Goal: Answer question/provide support: Share knowledge or assist other users

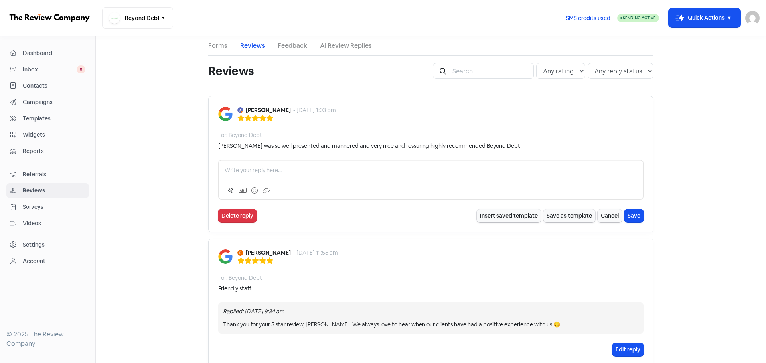
click at [264, 168] on p at bounding box center [431, 170] width 413 height 8
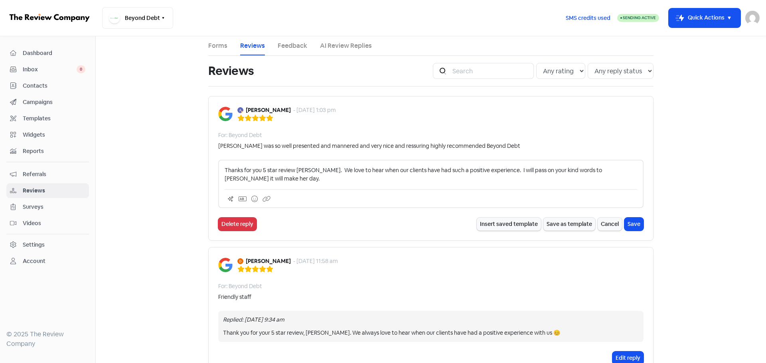
click at [486, 171] on p "Thanks for you 5 star review [PERSON_NAME]. We love to hear when our clients ha…" at bounding box center [431, 174] width 413 height 17
drag, startPoint x: 460, startPoint y: 173, endPoint x: 469, endPoint y: 173, distance: 8.4
click at [466, 173] on p "Thanks for you 5 star review [PERSON_NAME]. We love to hear when our clients ha…" at bounding box center [431, 174] width 413 height 17
click at [487, 183] on p "Thanks for you 5 star review [PERSON_NAME]. We love to hear when our clients ha…" at bounding box center [431, 174] width 413 height 17
click at [426, 178] on p "Thanks for you 5 star review [PERSON_NAME]. We love to hear when our clients ha…" at bounding box center [431, 174] width 413 height 17
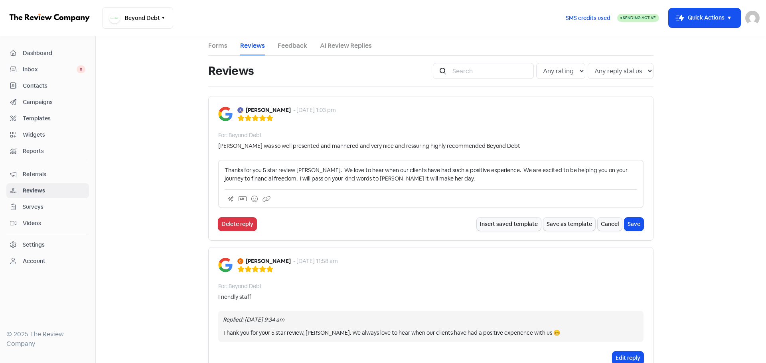
click at [426, 180] on p "Thanks for you 5 star review [PERSON_NAME]. We love to hear when our clients ha…" at bounding box center [431, 174] width 413 height 17
click at [434, 175] on p "Thanks for you 5 star review [PERSON_NAME]. We love to hear when our clients ha…" at bounding box center [431, 174] width 413 height 17
click at [269, 180] on p "Thanks for you 5 star review [PERSON_NAME]. We love to hear when our clients ha…" at bounding box center [431, 174] width 413 height 17
click at [268, 180] on p "Thanks for you 5 star review [PERSON_NAME]. We love to hear when our clients ha…" at bounding box center [431, 174] width 413 height 17
click at [629, 224] on button "Save" at bounding box center [633, 224] width 19 height 13
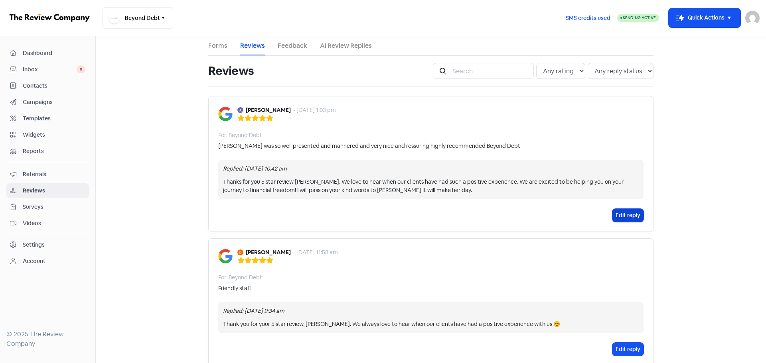
click at [616, 217] on button "Edit reply" at bounding box center [627, 215] width 31 height 13
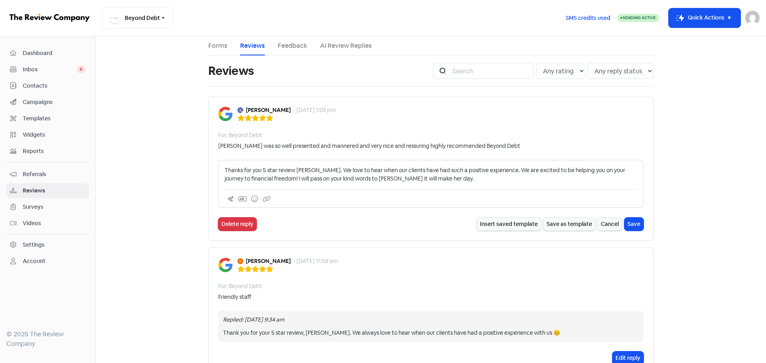
click at [441, 179] on p "Thanks for you 5 star review Ash. We love to hear when our clients have had suc…" at bounding box center [431, 174] width 413 height 17
click at [249, 201] on button at bounding box center [255, 199] width 12 height 12
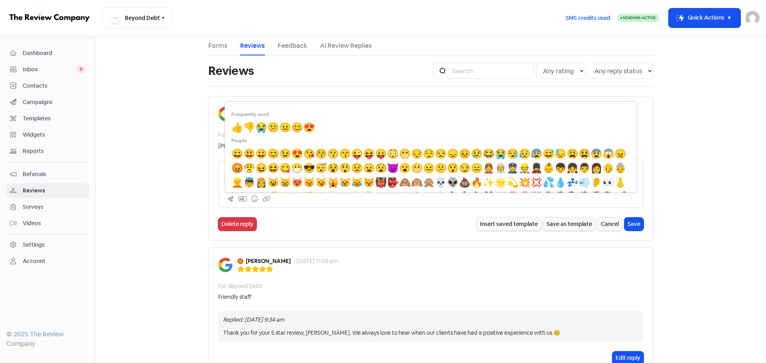
scroll to position [40, 0]
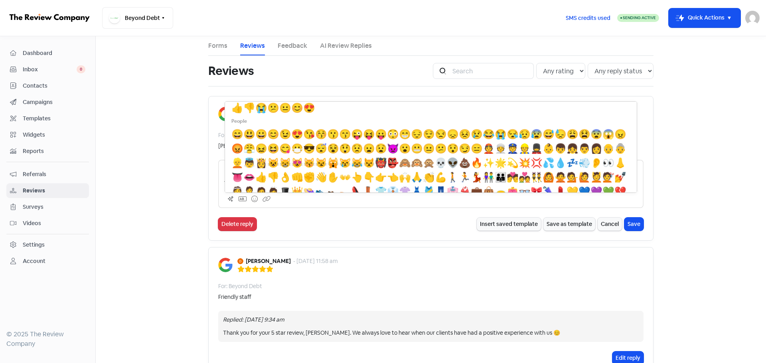
click at [411, 134] on span "😁" at bounding box center [405, 134] width 12 height 12
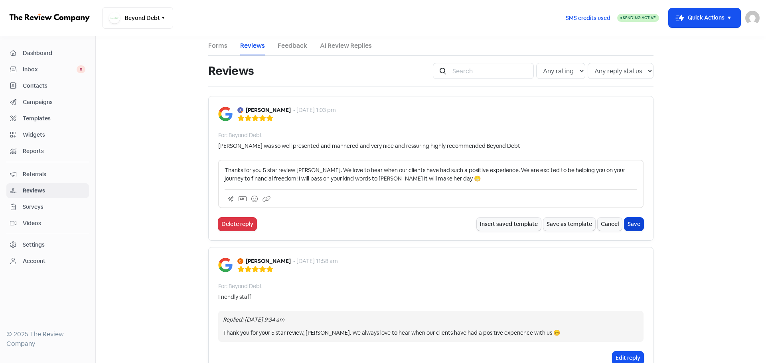
click at [624, 219] on button "Save" at bounding box center [633, 224] width 19 height 13
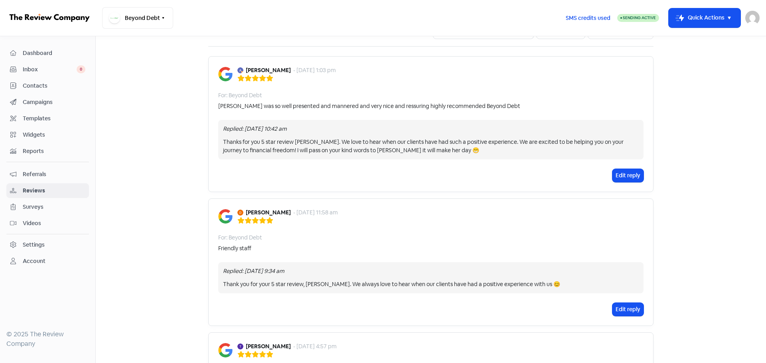
scroll to position [0, 0]
